Goal: Information Seeking & Learning: Learn about a topic

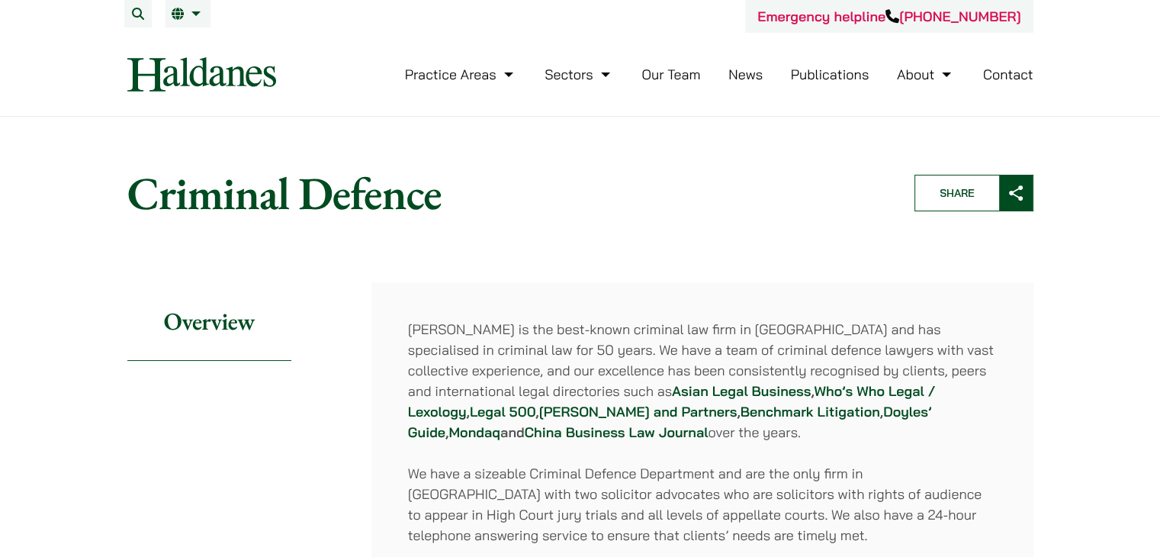
click at [133, 14] on button "Search" at bounding box center [137, 13] width 27 height 27
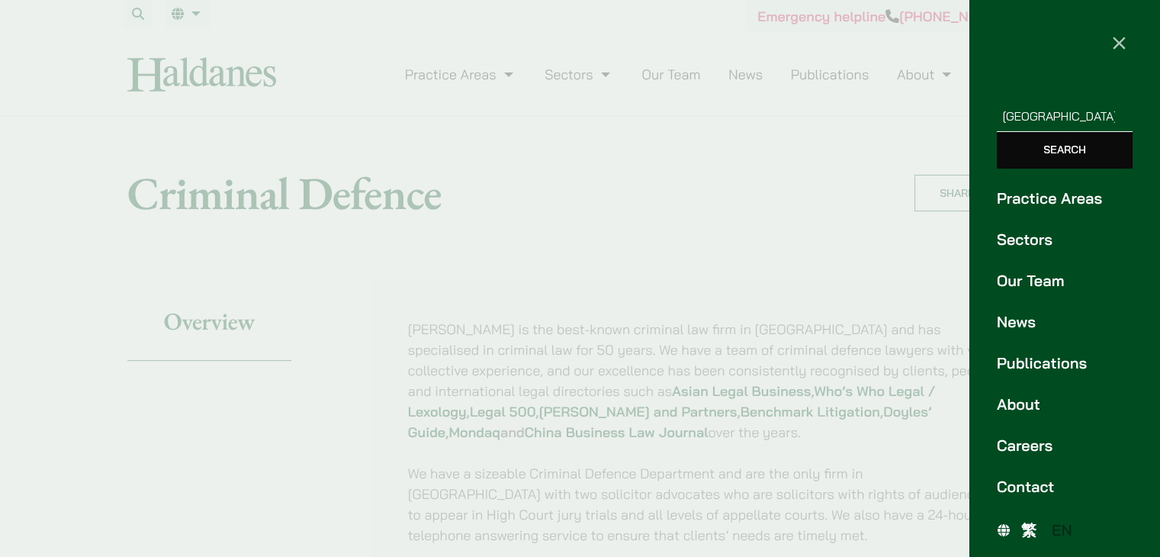
type input "[GEOGRAPHIC_DATA]"
click at [997, 132] on input "Search" at bounding box center [1065, 150] width 136 height 37
click at [1058, 158] on input "Search" at bounding box center [1065, 150] width 136 height 37
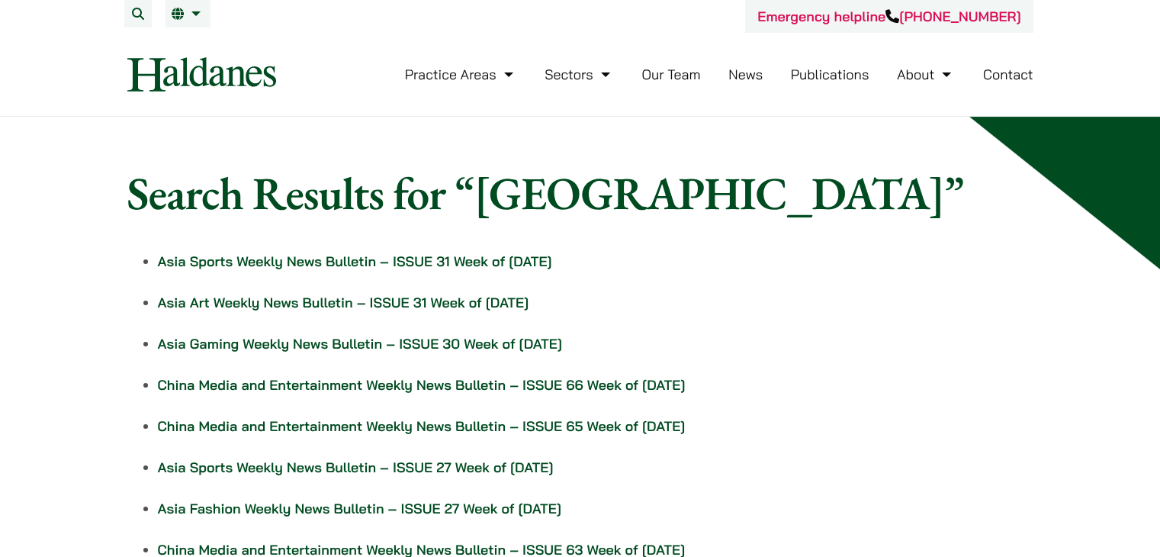
click at [131, 16] on button "Search" at bounding box center [137, 13] width 27 height 27
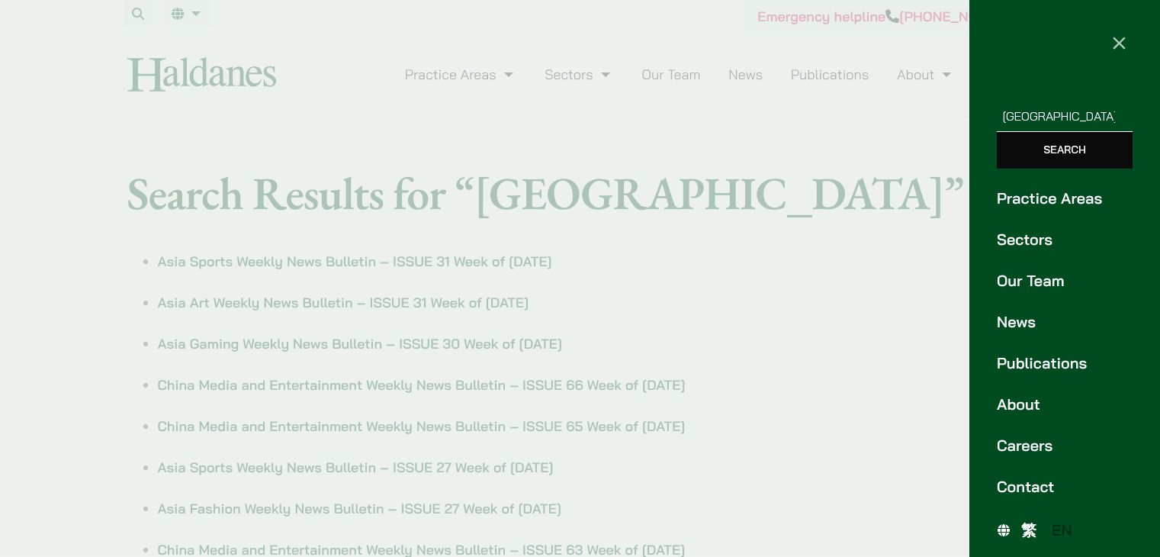
drag, startPoint x: 1066, startPoint y: 120, endPoint x: 962, endPoint y: 123, distance: 104.5
click at [972, 111] on div "× Search for: [GEOGRAPHIC_DATA] Search Practice Areas Sectors Our Team News Pub…" at bounding box center [1064, 278] width 191 height 557
type input "regulatory"
click at [997, 132] on input "Search" at bounding box center [1065, 150] width 136 height 37
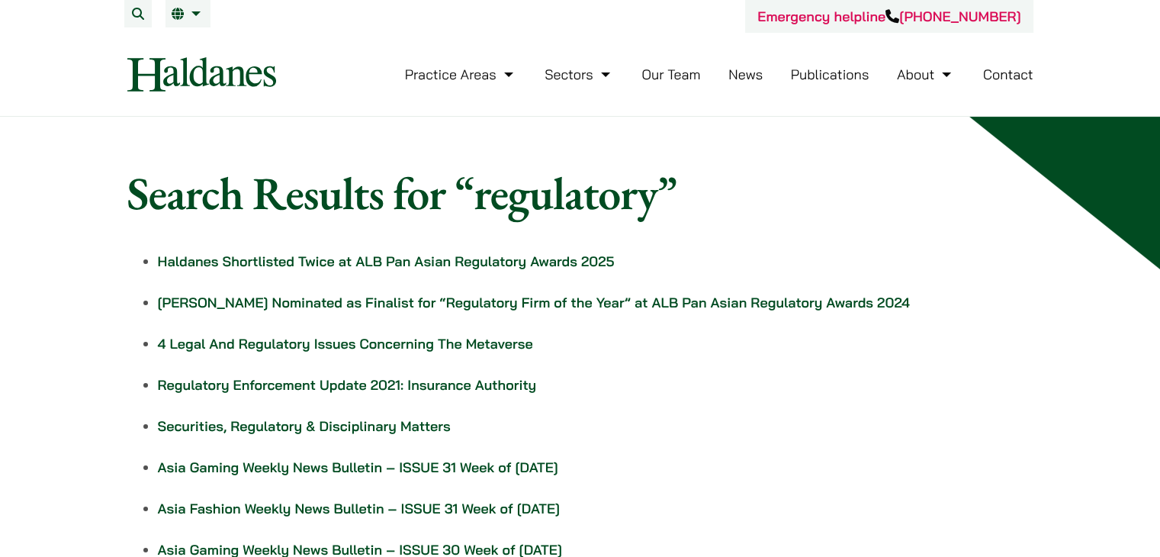
click at [534, 297] on link "[PERSON_NAME] Nominated as Finalist for “Regulatory Firm of the Year” at ALB Pa…" at bounding box center [534, 303] width 752 height 18
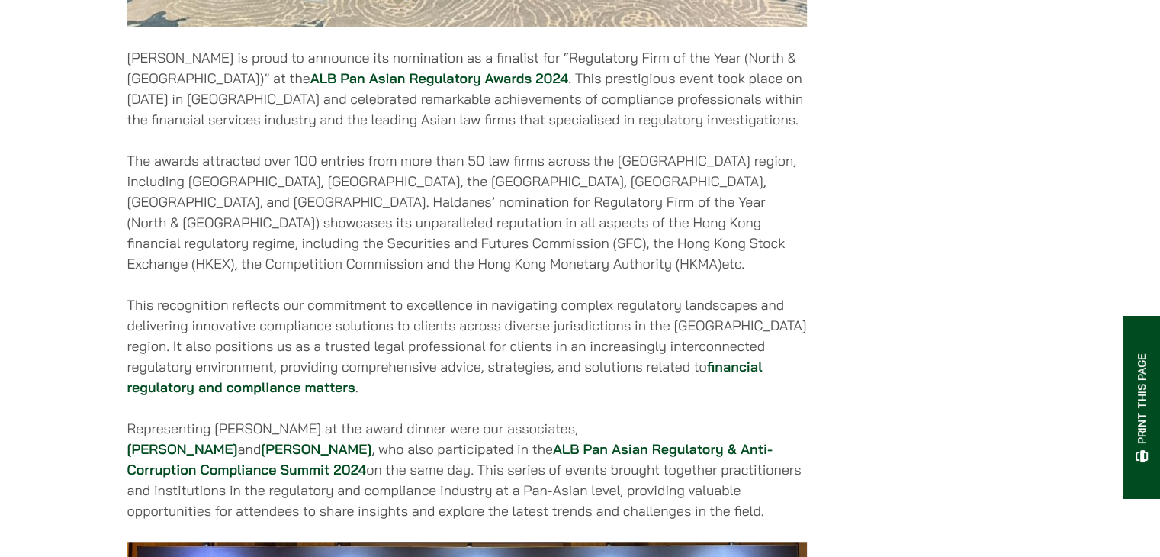
scroll to position [1148, 0]
click at [498, 439] on strong "ALB Pan Asian Regulatory & Anti-Corruption Compliance Summit 2024" at bounding box center [449, 458] width 645 height 38
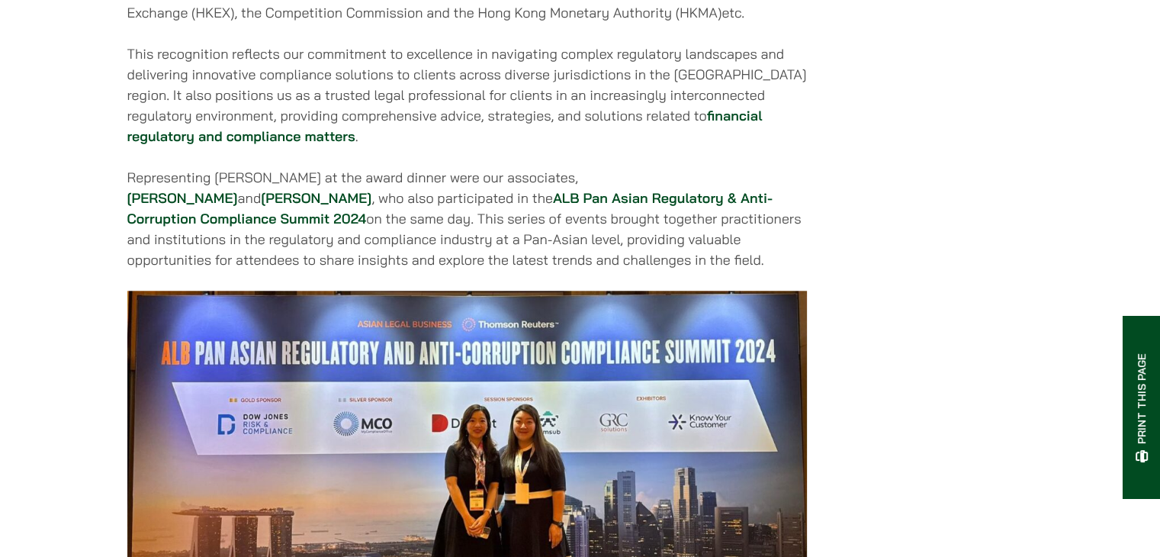
scroll to position [1398, 0]
